Goal: Transaction & Acquisition: Obtain resource

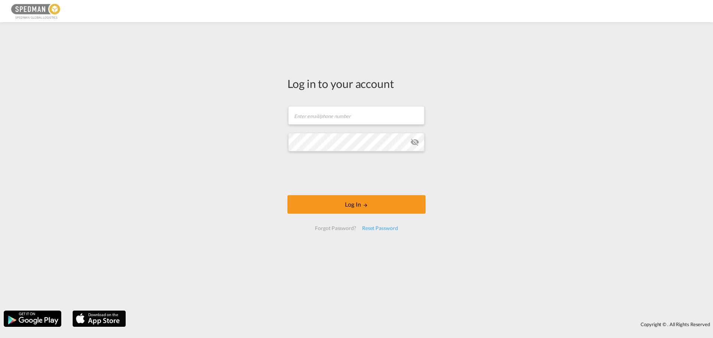
click at [323, 103] on form "Email field is required Password field is required Log In Forgot Password? Rese…" at bounding box center [356, 168] width 138 height 139
click at [329, 112] on input "text" at bounding box center [356, 115] width 136 height 19
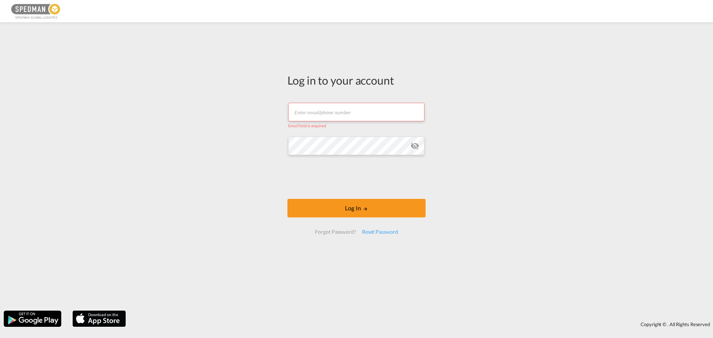
type input "[EMAIL_ADDRESS][DOMAIN_NAME]"
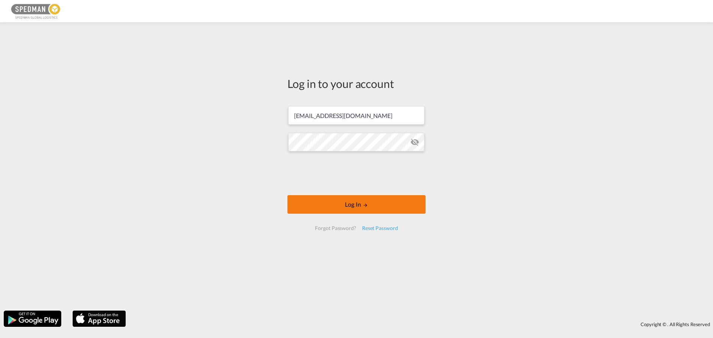
click at [336, 202] on button "Log In" at bounding box center [356, 204] width 138 height 19
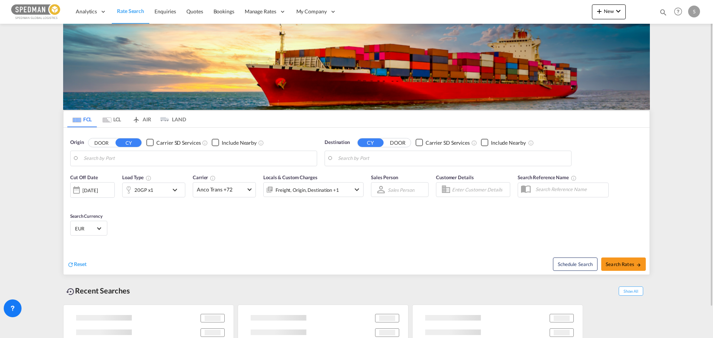
type input "[GEOGRAPHIC_DATA], DKFRC"
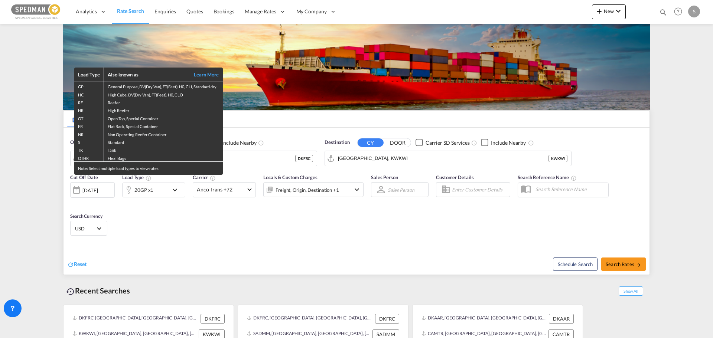
click at [373, 157] on div "Load Type Also known as Learn More GP General Purpose, DV(Dry Van), FT(Feet), H…" at bounding box center [356, 169] width 713 height 338
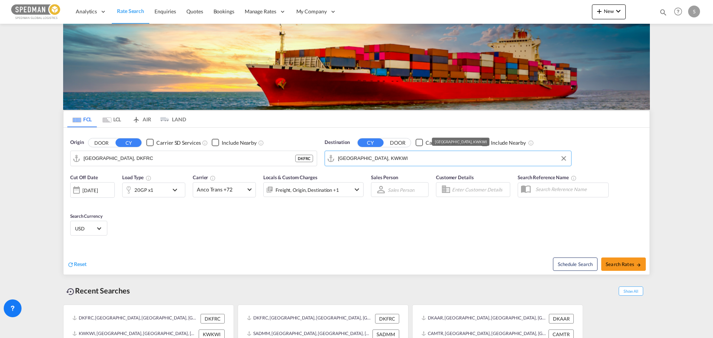
click at [373, 157] on input "[GEOGRAPHIC_DATA], KWKWI" at bounding box center [452, 158] width 229 height 11
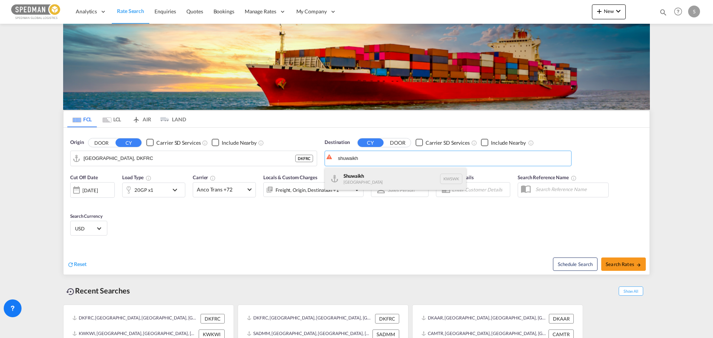
click at [378, 176] on div "Shuwaikh [GEOGRAPHIC_DATA] KWSWK" at bounding box center [395, 179] width 141 height 22
type input "Shuwaikh, KWSWK"
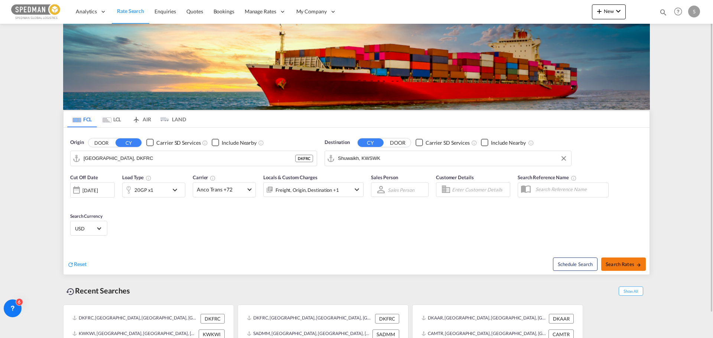
click at [621, 265] on span "Search Rates" at bounding box center [623, 264] width 36 height 6
type input "DKFRC to KWSWK / [DATE]"
